Goal: Navigation & Orientation: Find specific page/section

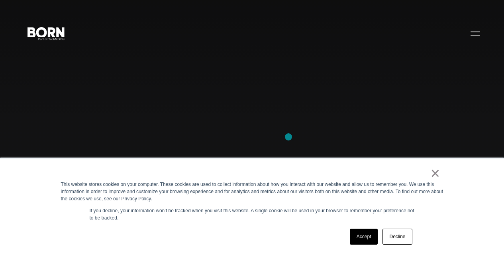
scroll to position [80, 0]
click at [436, 174] on link "×" at bounding box center [436, 172] width 10 height 7
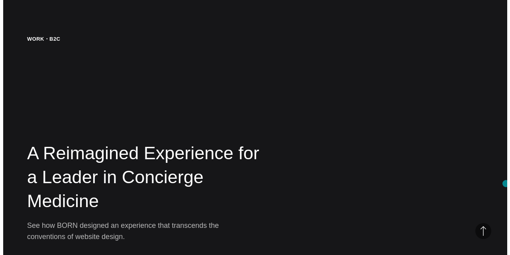
scroll to position [0, 0]
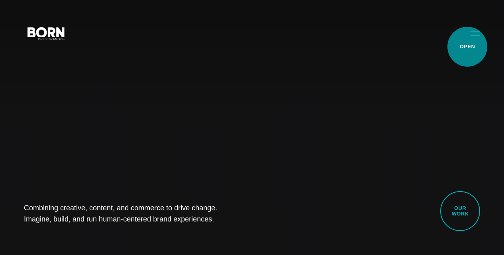
click at [467, 41] on button "Primary Menu" at bounding box center [475, 33] width 19 height 17
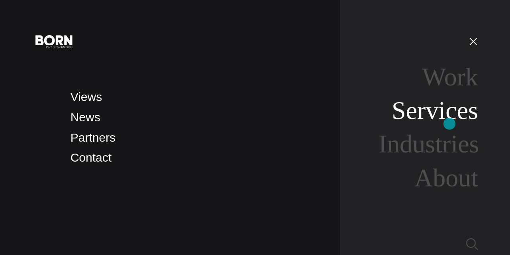
click at [449, 120] on link "Services" at bounding box center [435, 110] width 86 height 28
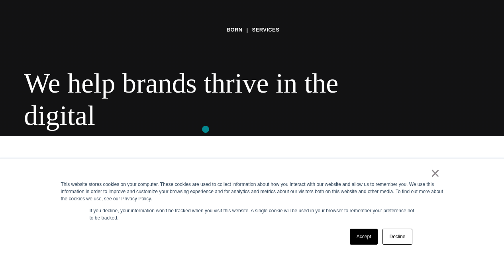
scroll to position [120, 0]
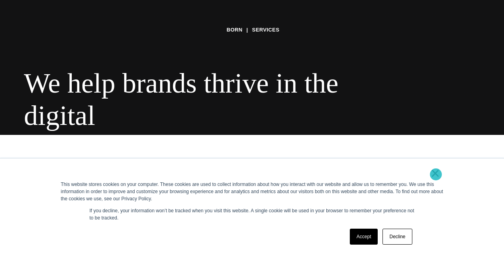
click at [436, 174] on link "×" at bounding box center [436, 172] width 10 height 7
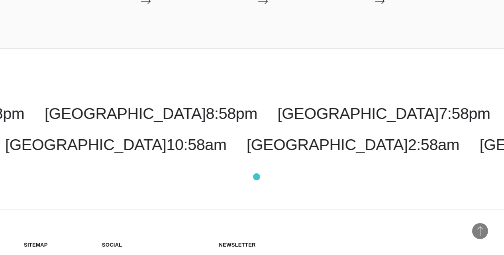
scroll to position [1239, 0]
